Goal: Navigation & Orientation: Find specific page/section

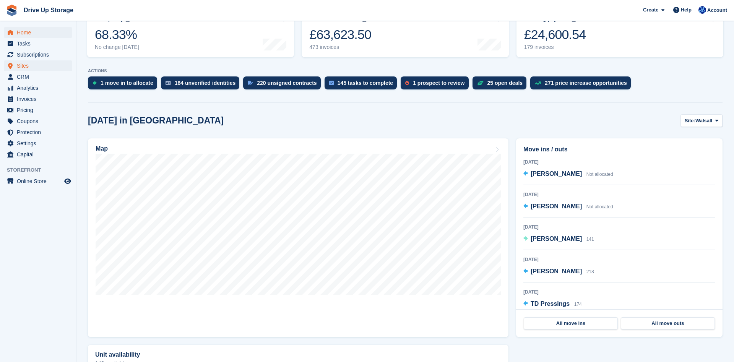
scroll to position [78, 0]
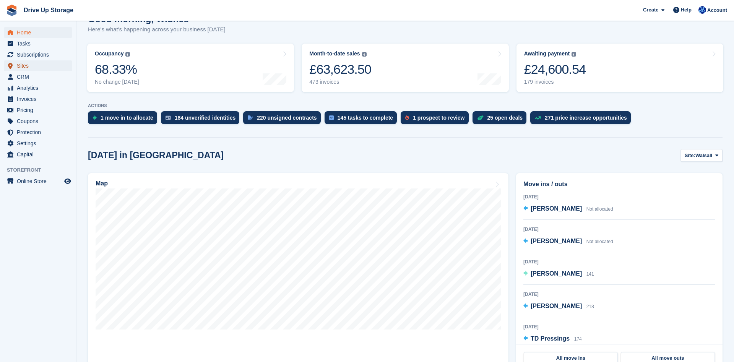
click at [38, 67] on span "Sites" at bounding box center [40, 65] width 46 height 11
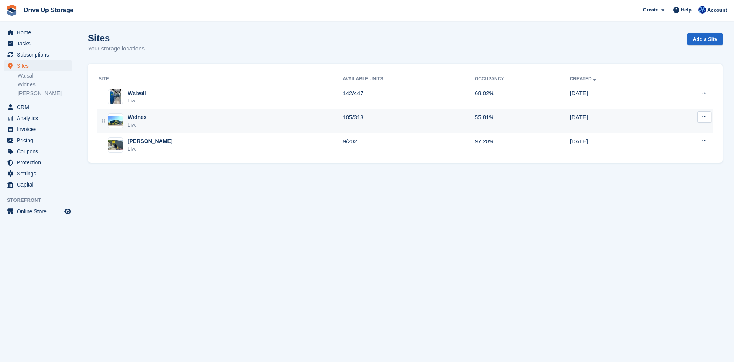
click at [131, 119] on div "Widnes" at bounding box center [137, 117] width 19 height 8
